Goal: Task Accomplishment & Management: Manage account settings

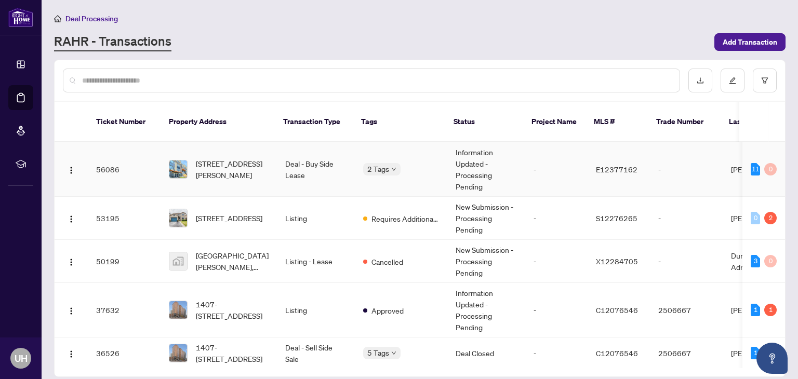
click at [759, 163] on div "11 0" at bounding box center [764, 169] width 26 height 12
click at [758, 163] on div "11 0" at bounding box center [764, 169] width 26 height 12
click at [752, 163] on div "11" at bounding box center [755, 169] width 9 height 12
click at [168, 151] on td "[STREET_ADDRESS][PERSON_NAME]" at bounding box center [219, 169] width 116 height 55
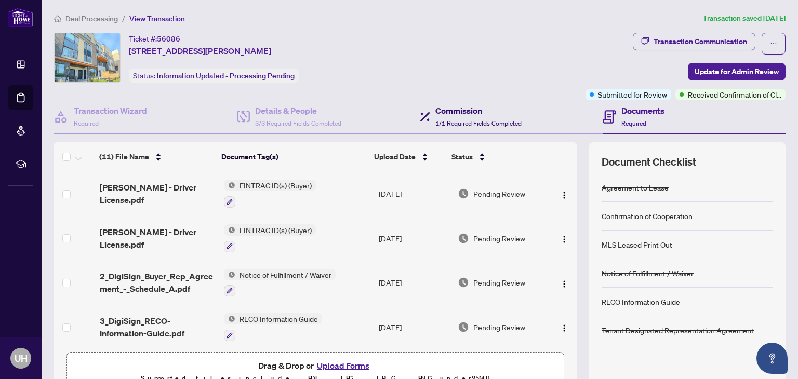
click at [470, 106] on h4 "Commission" at bounding box center [479, 110] width 86 height 12
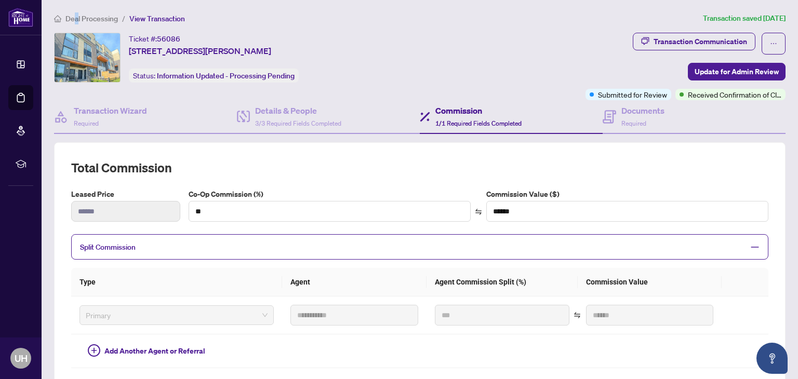
click at [77, 14] on main "**********" at bounding box center [420, 189] width 757 height 379
click at [77, 16] on span "Deal Processing" at bounding box center [91, 18] width 52 height 9
